Goal: Information Seeking & Learning: Learn about a topic

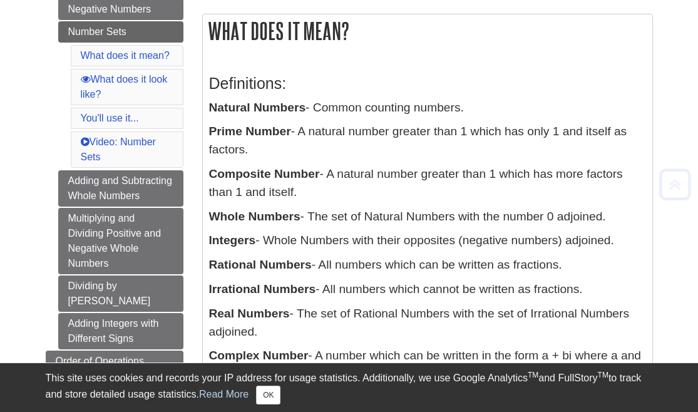
scroll to position [204, 0]
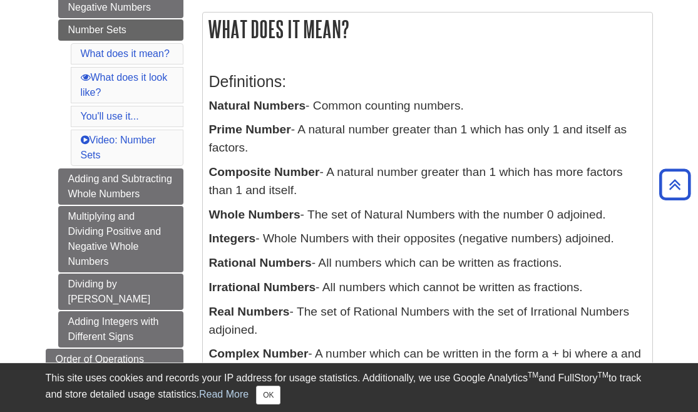
click at [392, 265] on p "Rational Numbers - All numbers which can be written as fractions." at bounding box center [427, 263] width 437 height 18
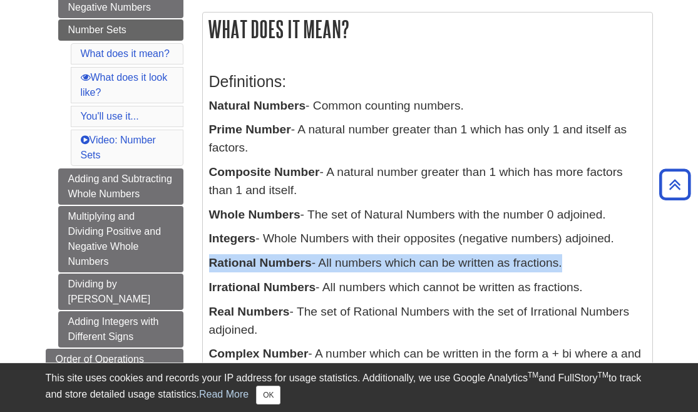
click at [392, 265] on p "Rational Numbers - All numbers which can be written as fractions." at bounding box center [427, 263] width 437 height 18
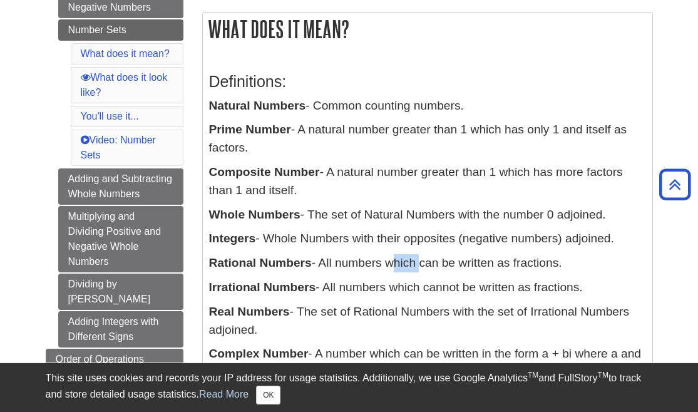
click at [392, 265] on p "Rational Numbers - All numbers which can be written as fractions." at bounding box center [427, 263] width 437 height 18
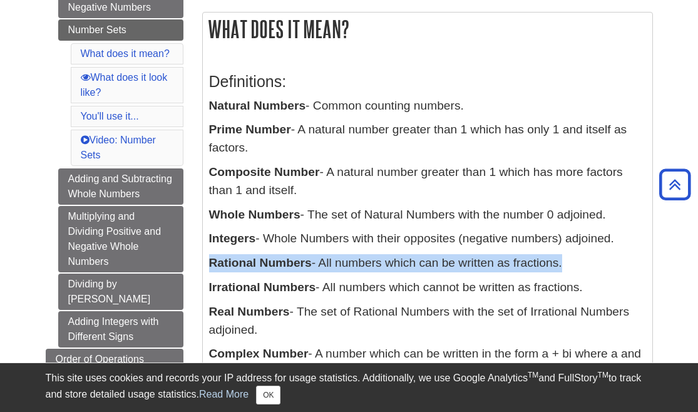
click at [392, 265] on p "Rational Numbers - All numbers which can be written as fractions." at bounding box center [427, 263] width 437 height 18
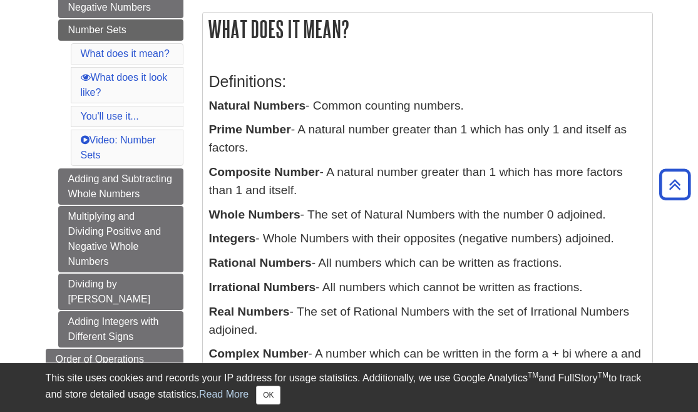
click at [390, 286] on p "Irrational Numbers - All numbers which cannot be written as fractions." at bounding box center [427, 287] width 437 height 18
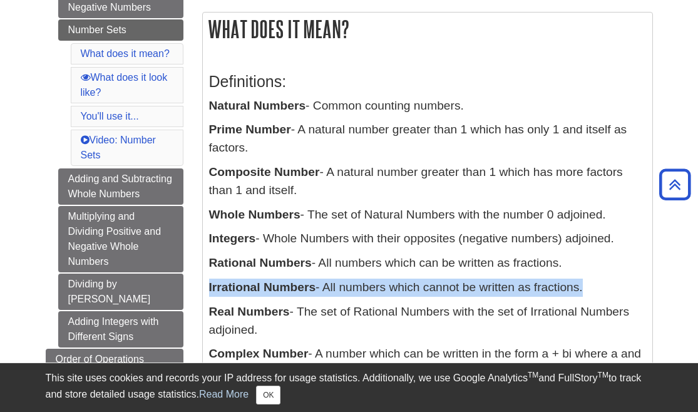
click at [390, 286] on p "Irrational Numbers - All numbers which cannot be written as fractions." at bounding box center [427, 287] width 437 height 18
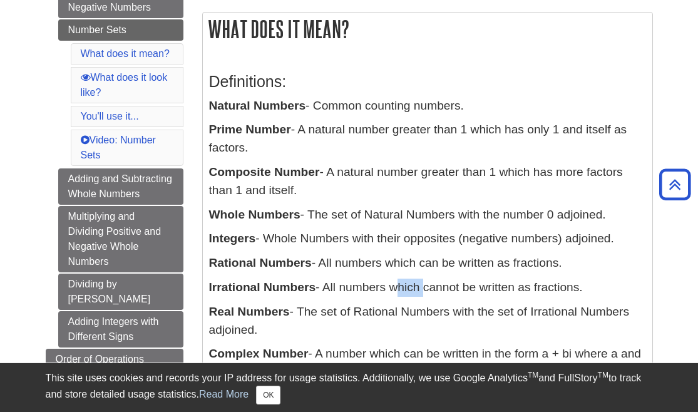
click at [390, 286] on p "Irrational Numbers - All numbers which cannot be written as fractions." at bounding box center [427, 287] width 437 height 18
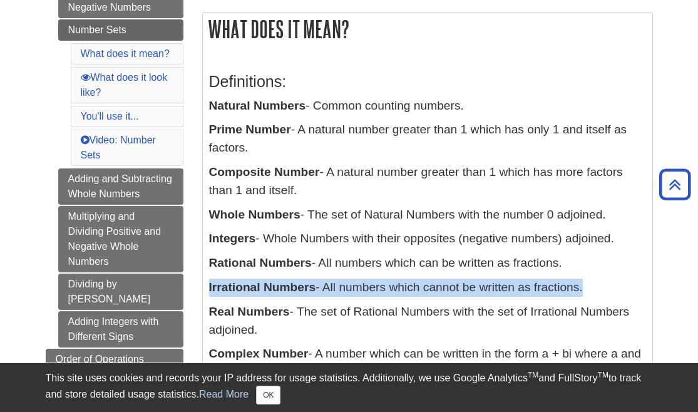
click at [390, 286] on p "Irrational Numbers - All numbers which cannot be written as fractions." at bounding box center [427, 287] width 437 height 18
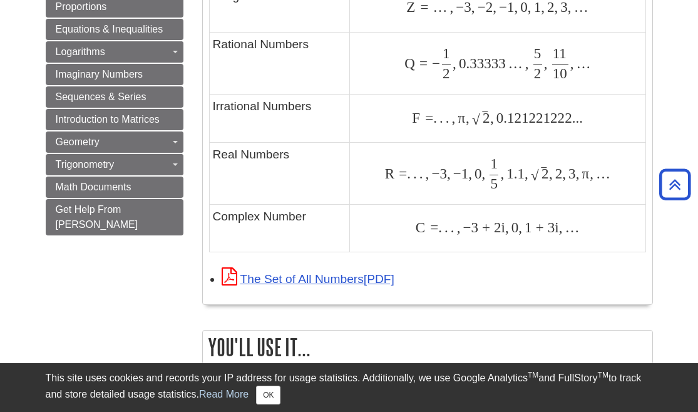
scroll to position [1005, 0]
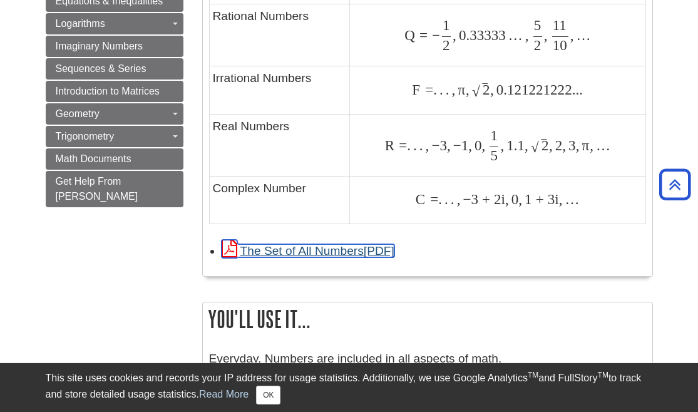
click at [363, 248] on link "The Set of All Numbers" at bounding box center [307, 250] width 173 height 13
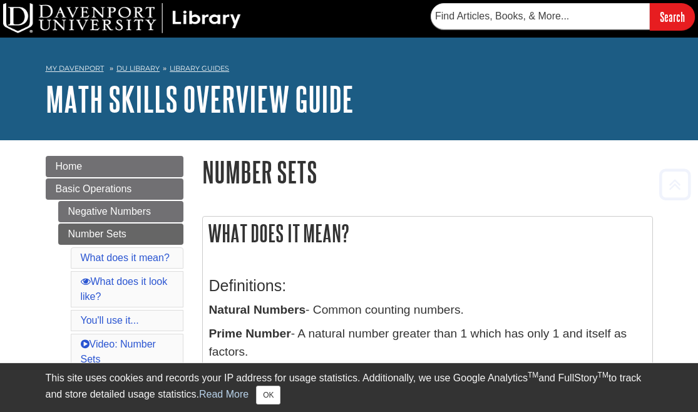
scroll to position [94, 0]
